Goal: Communication & Community: Answer question/provide support

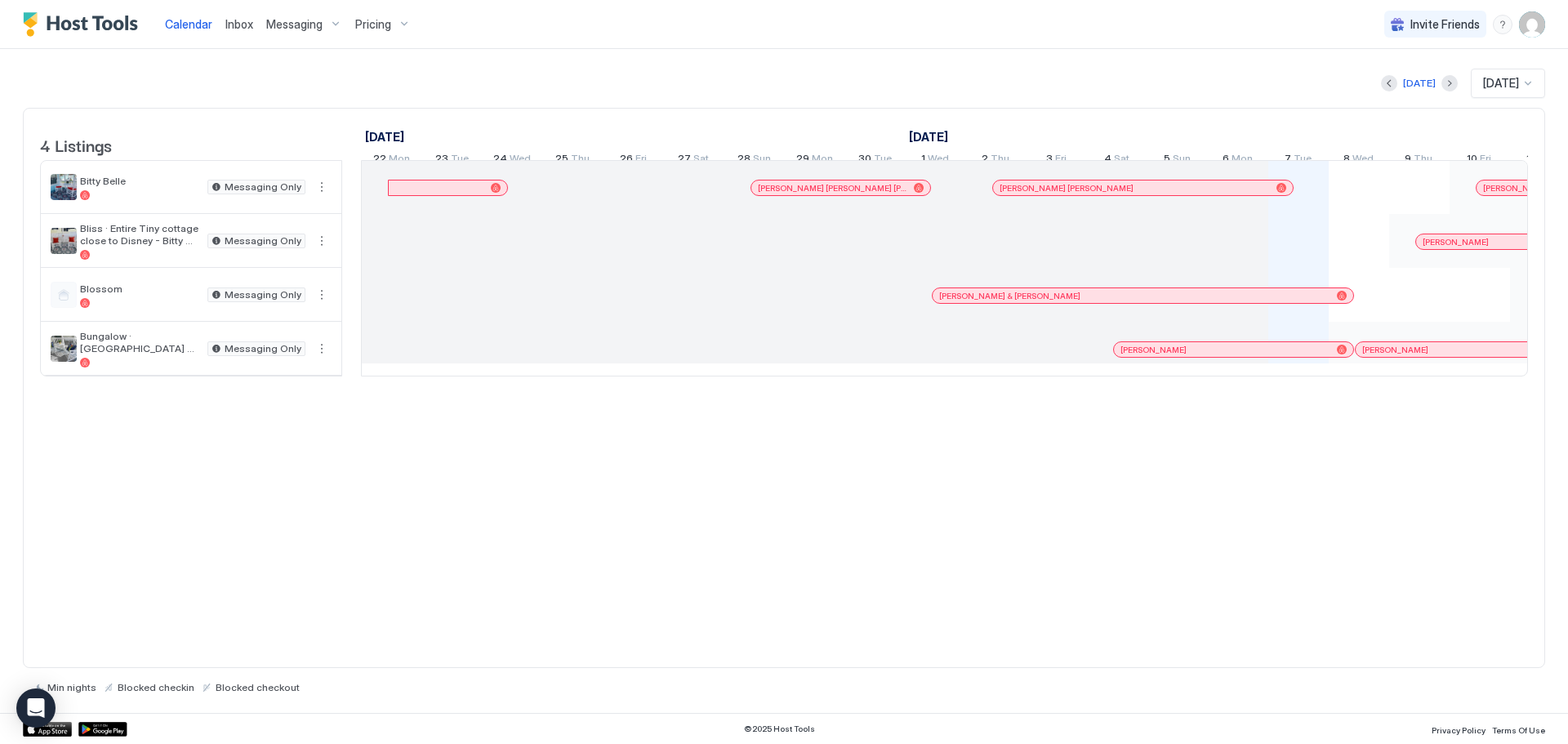
scroll to position [0, 908]
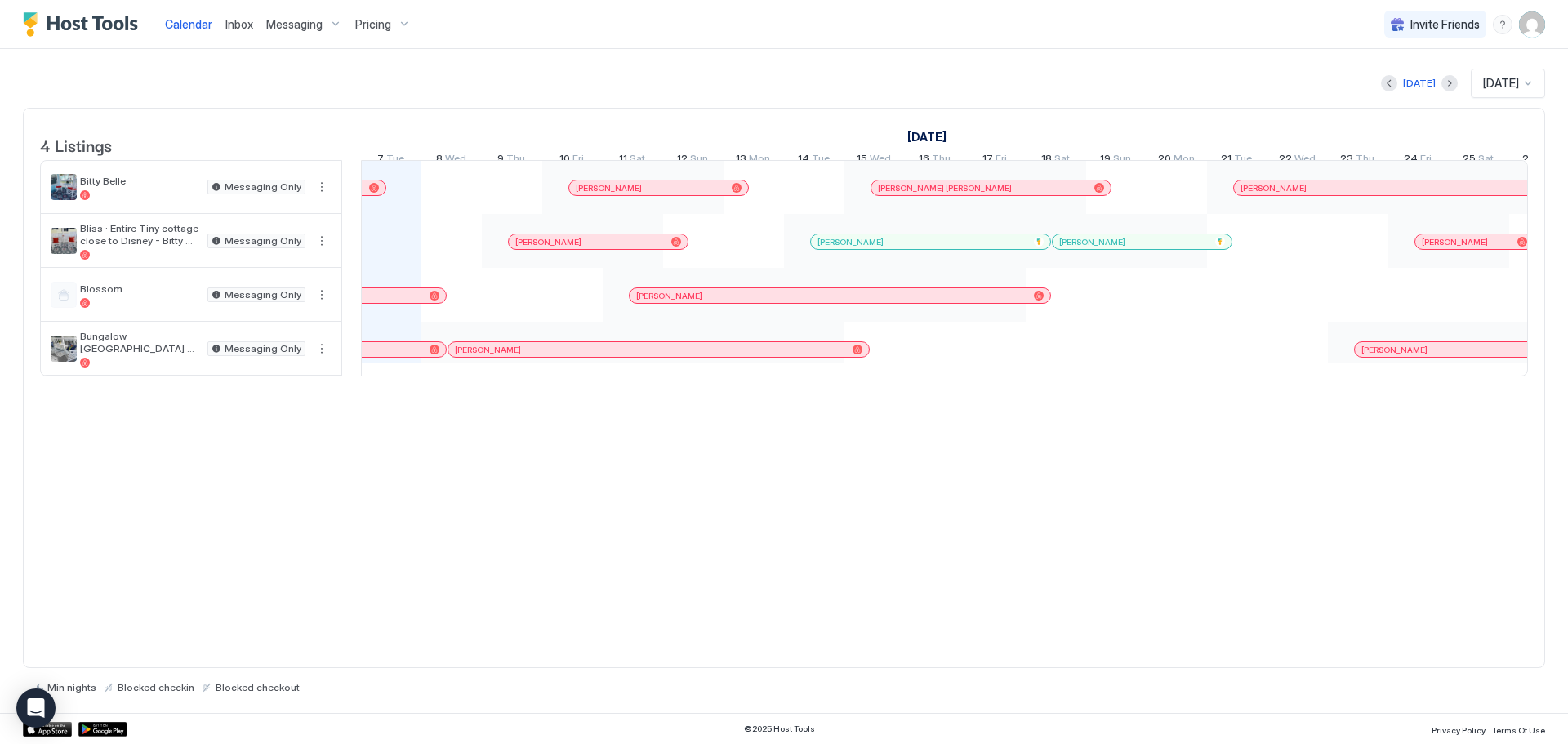
click at [295, 18] on span "Messaging" at bounding box center [294, 24] width 56 height 15
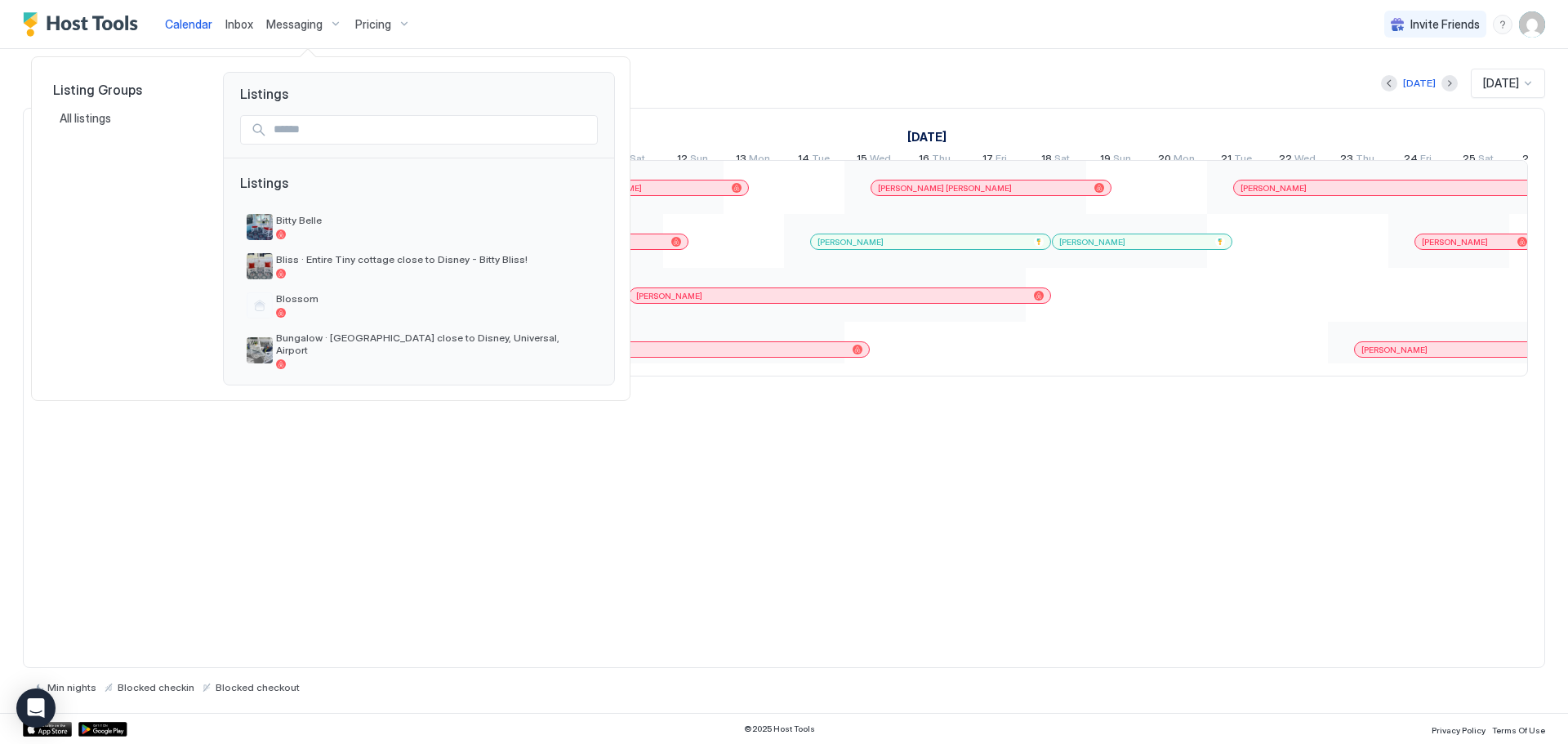
click at [233, 22] on div at bounding box center [784, 372] width 1568 height 744
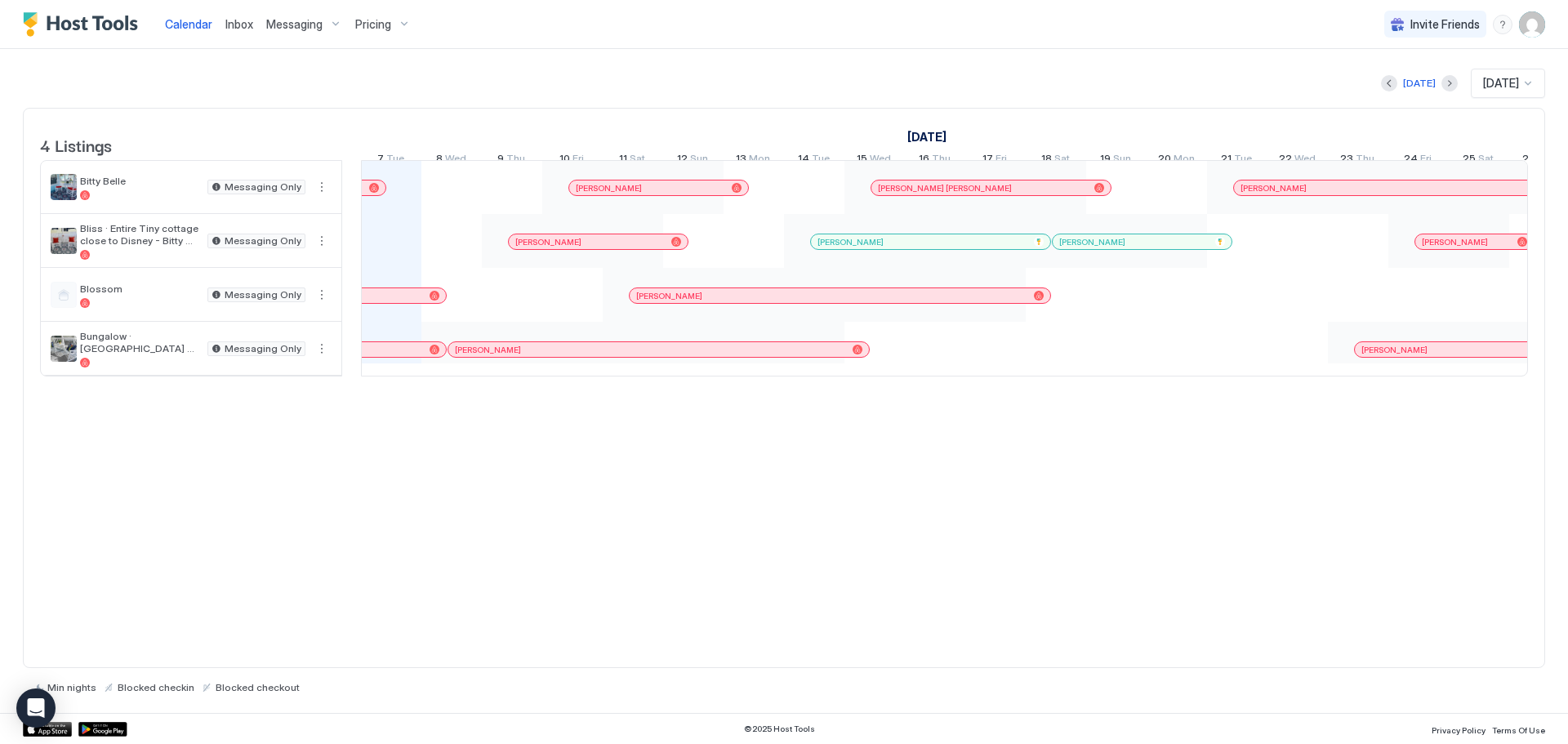
click at [231, 25] on span "Inbox" at bounding box center [239, 23] width 28 height 14
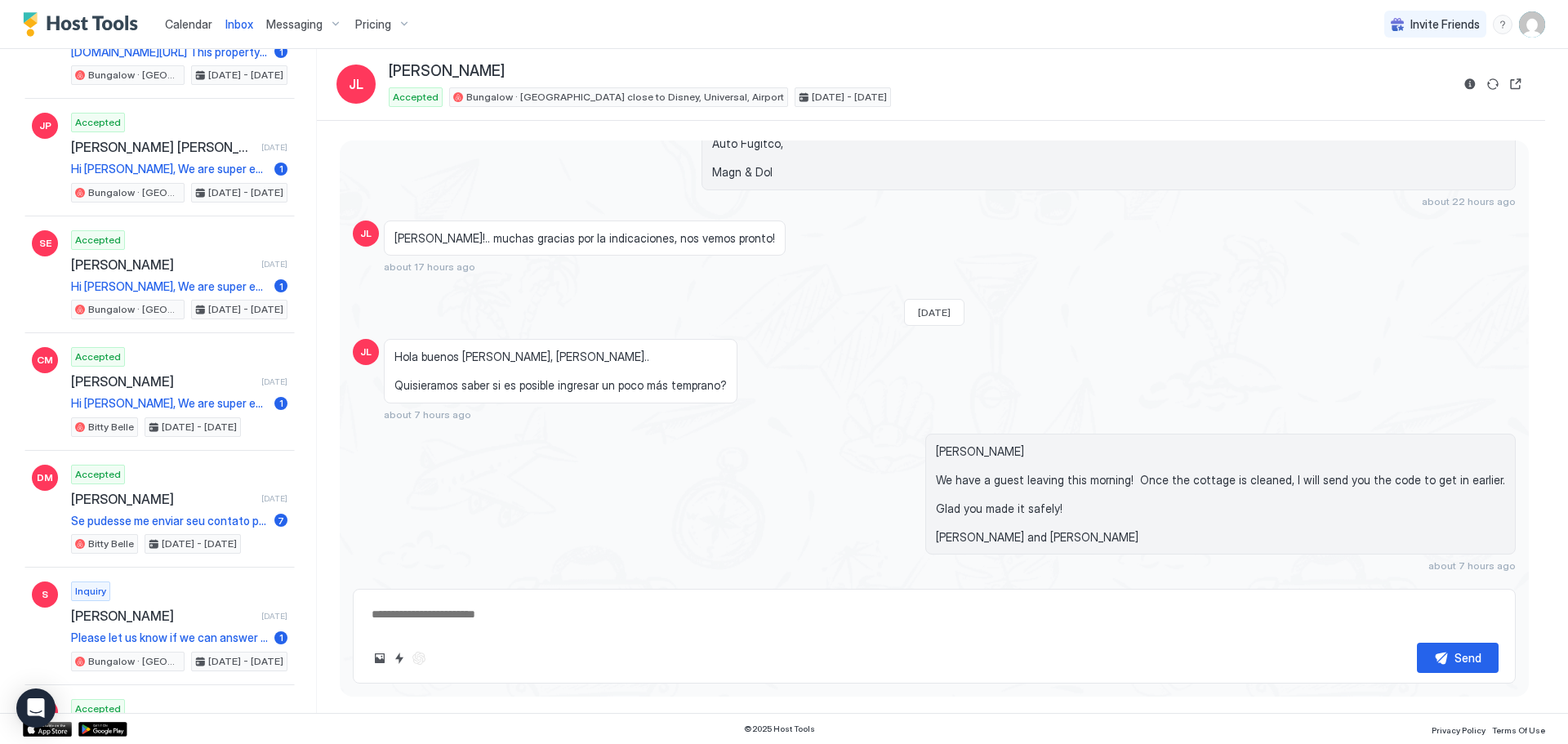
scroll to position [2612, 0]
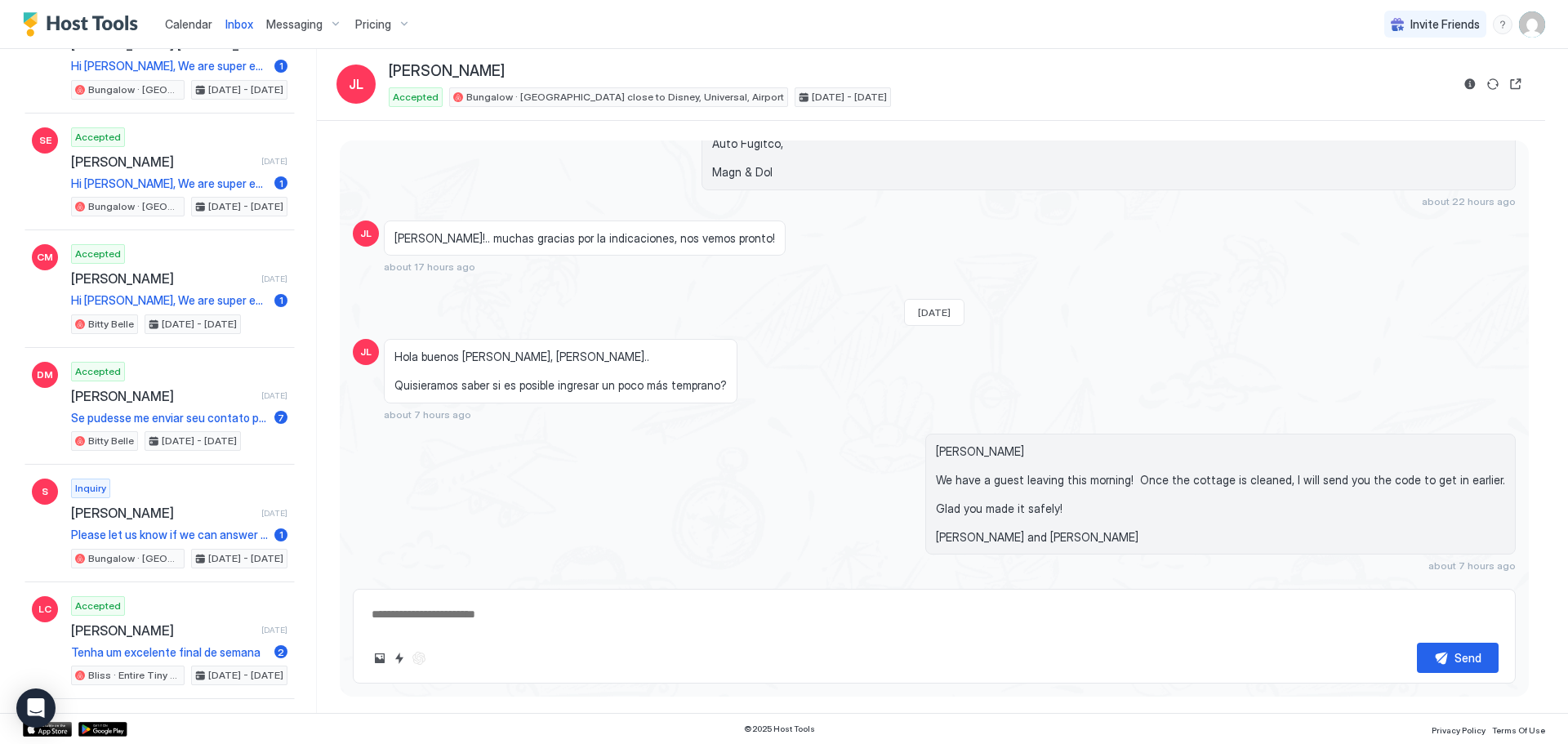
click at [186, 26] on span "Calendar" at bounding box center [189, 23] width 48 height 14
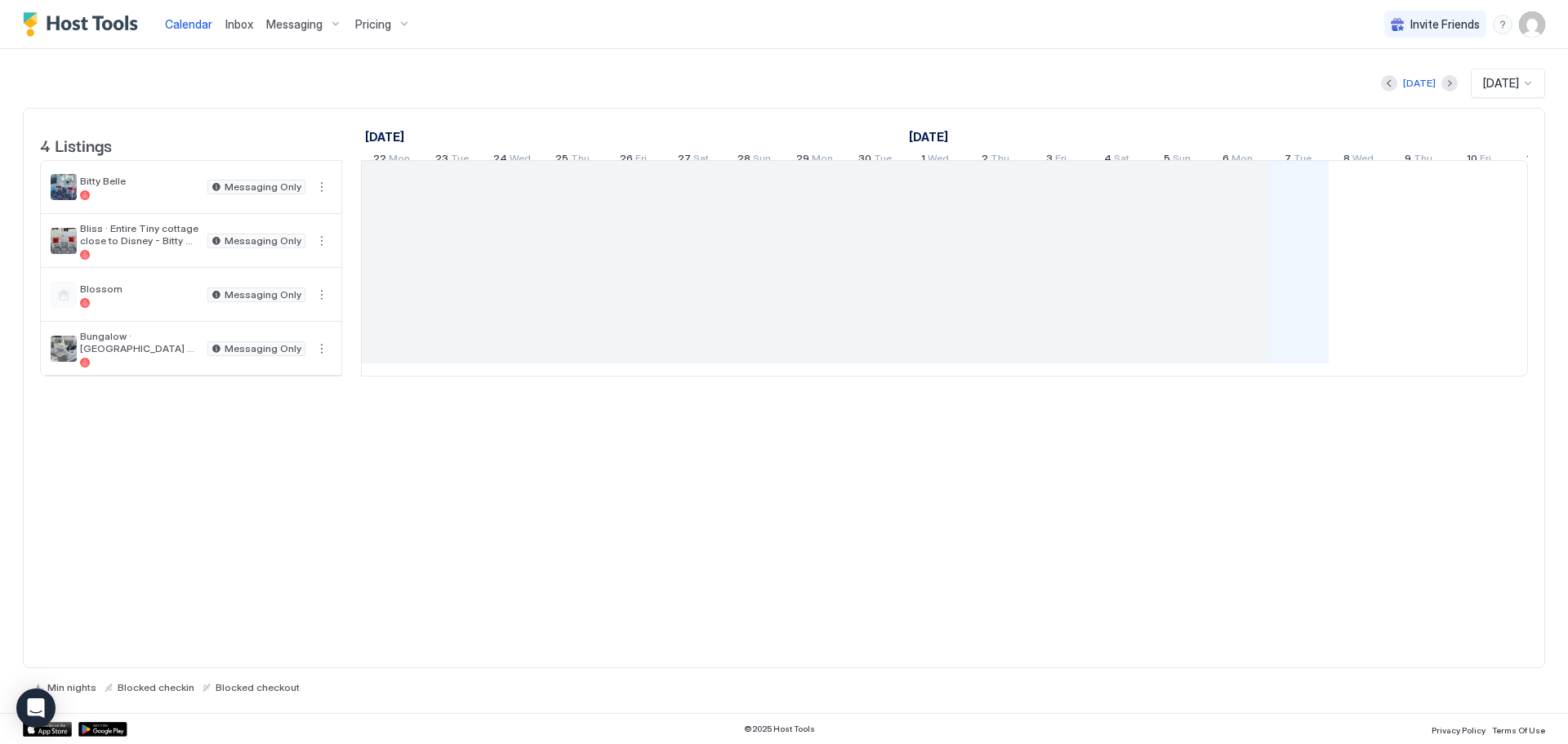
scroll to position [0, 908]
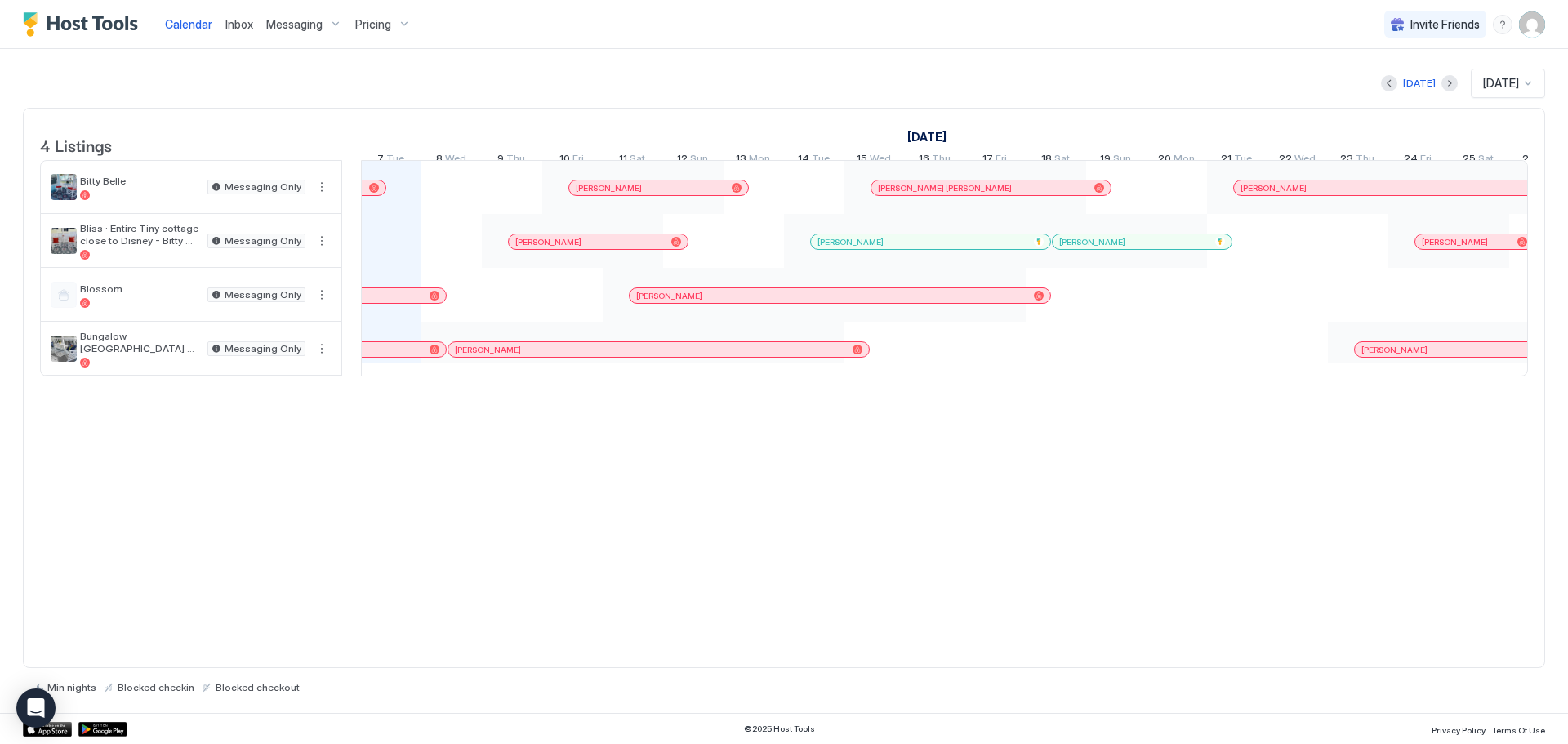
click at [882, 247] on span "[PERSON_NAME]" at bounding box center [850, 242] width 66 height 10
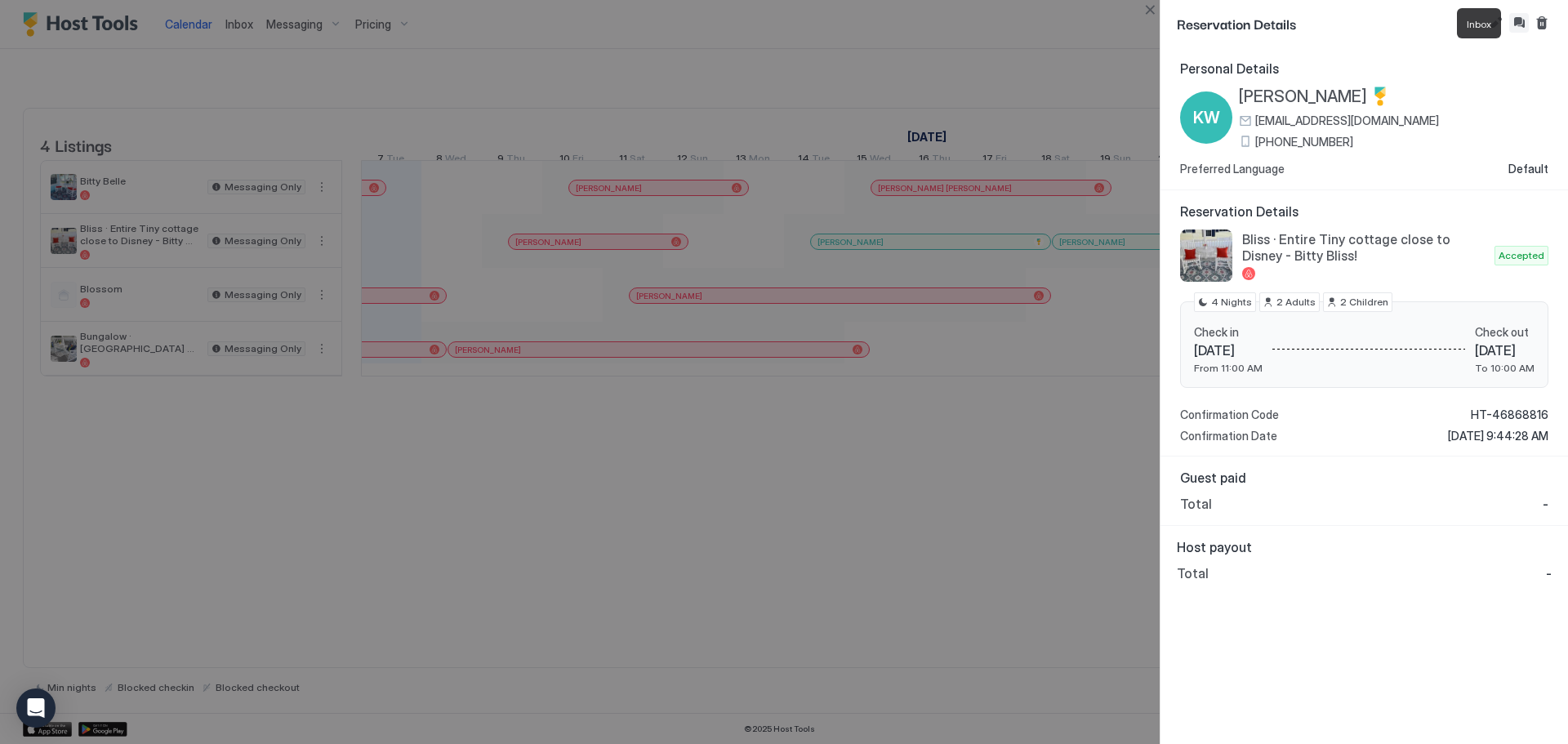
click at [1522, 23] on button "Inbox" at bounding box center [1519, 22] width 20 height 20
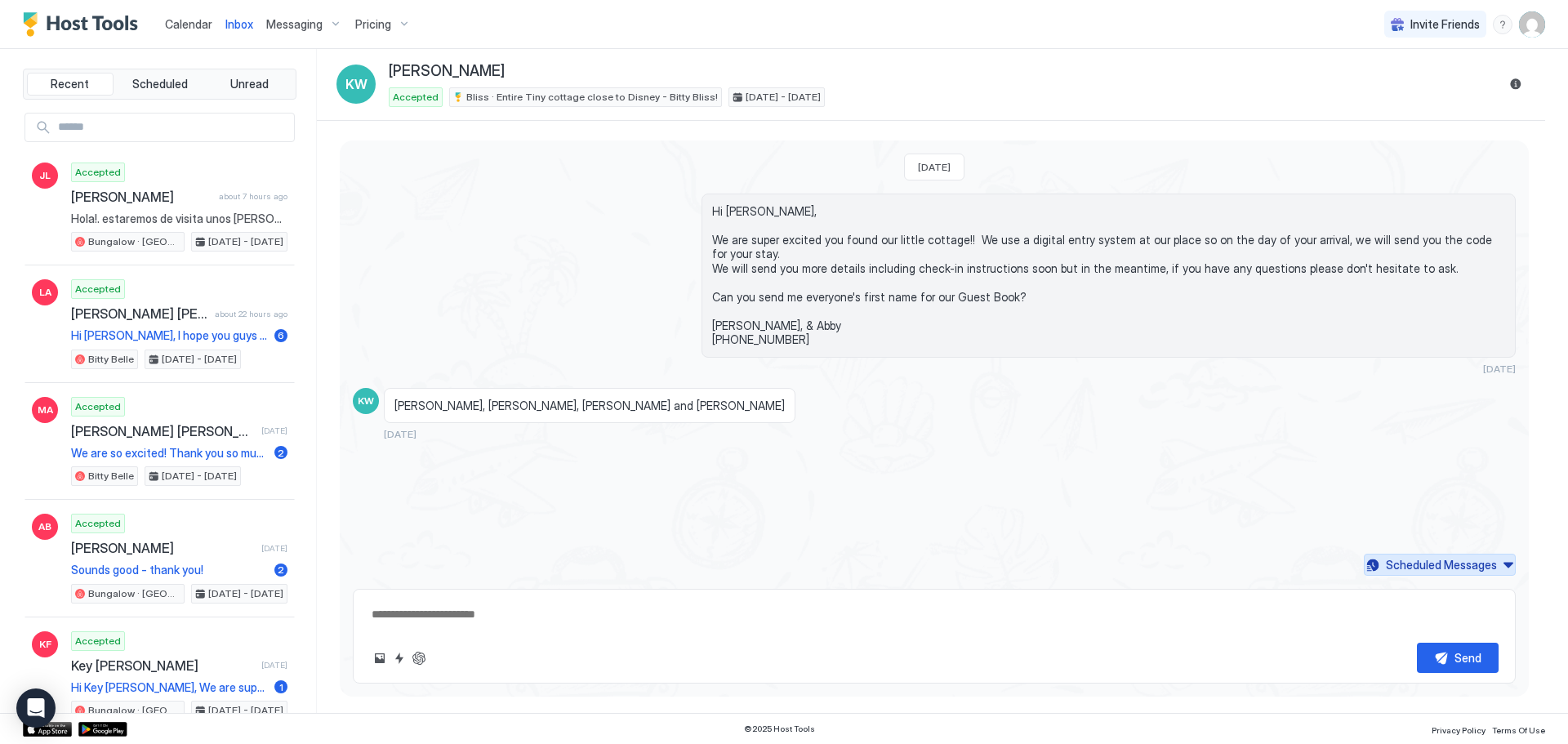
click at [1440, 565] on div "Scheduled Messages" at bounding box center [1441, 565] width 111 height 17
type textarea "*"
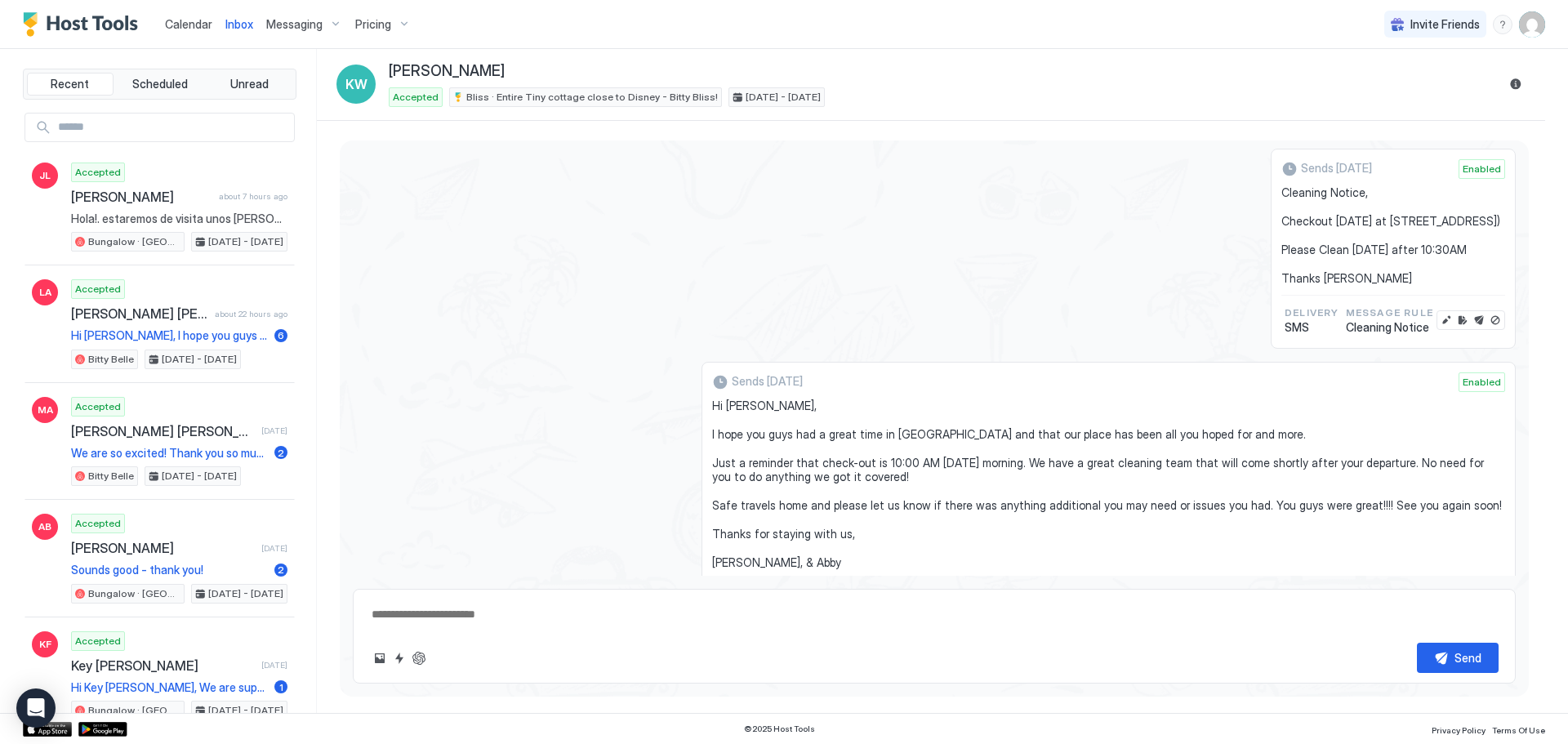
scroll to position [2116, 0]
